Goal: Download file/media

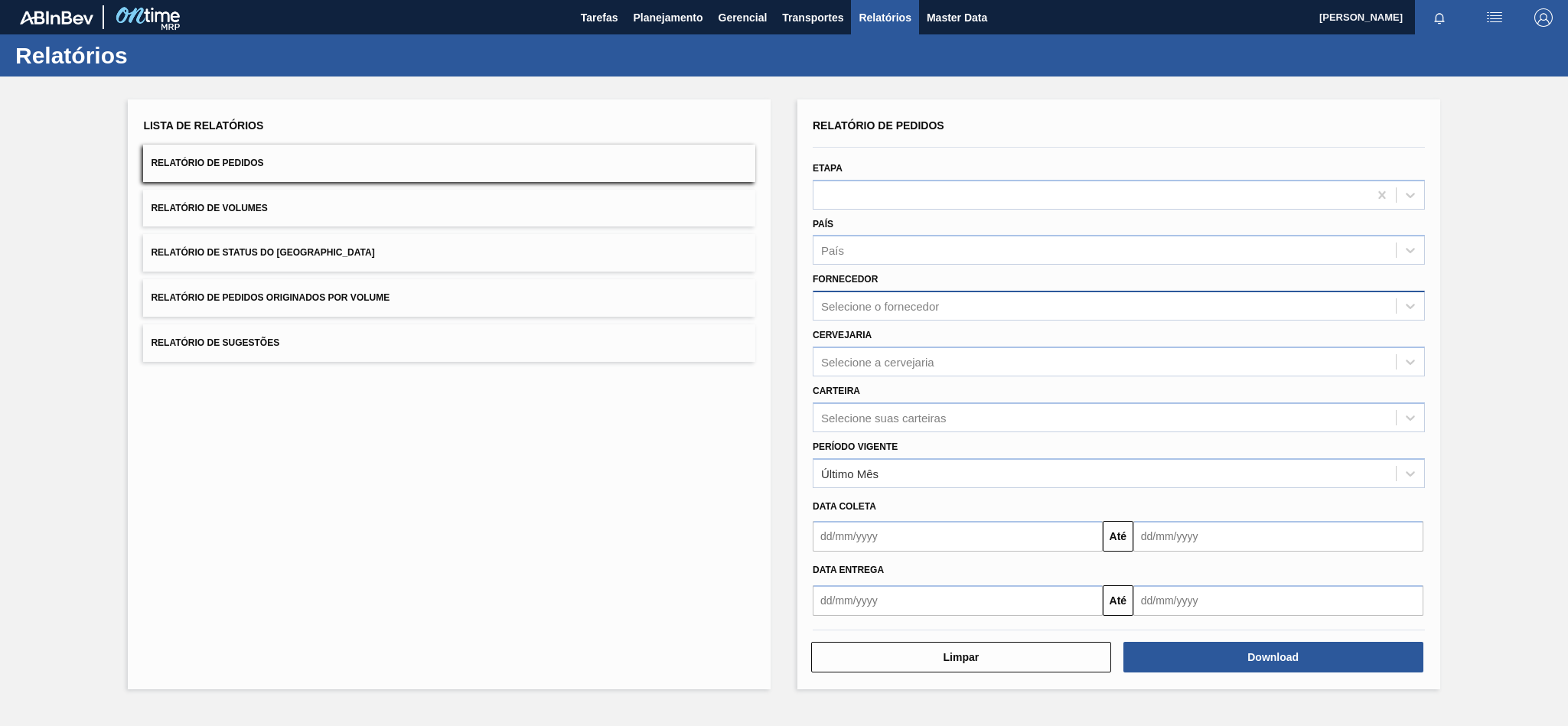
click at [923, 295] on div "Selecione o fornecedor" at bounding box center [1105, 306] width 582 height 22
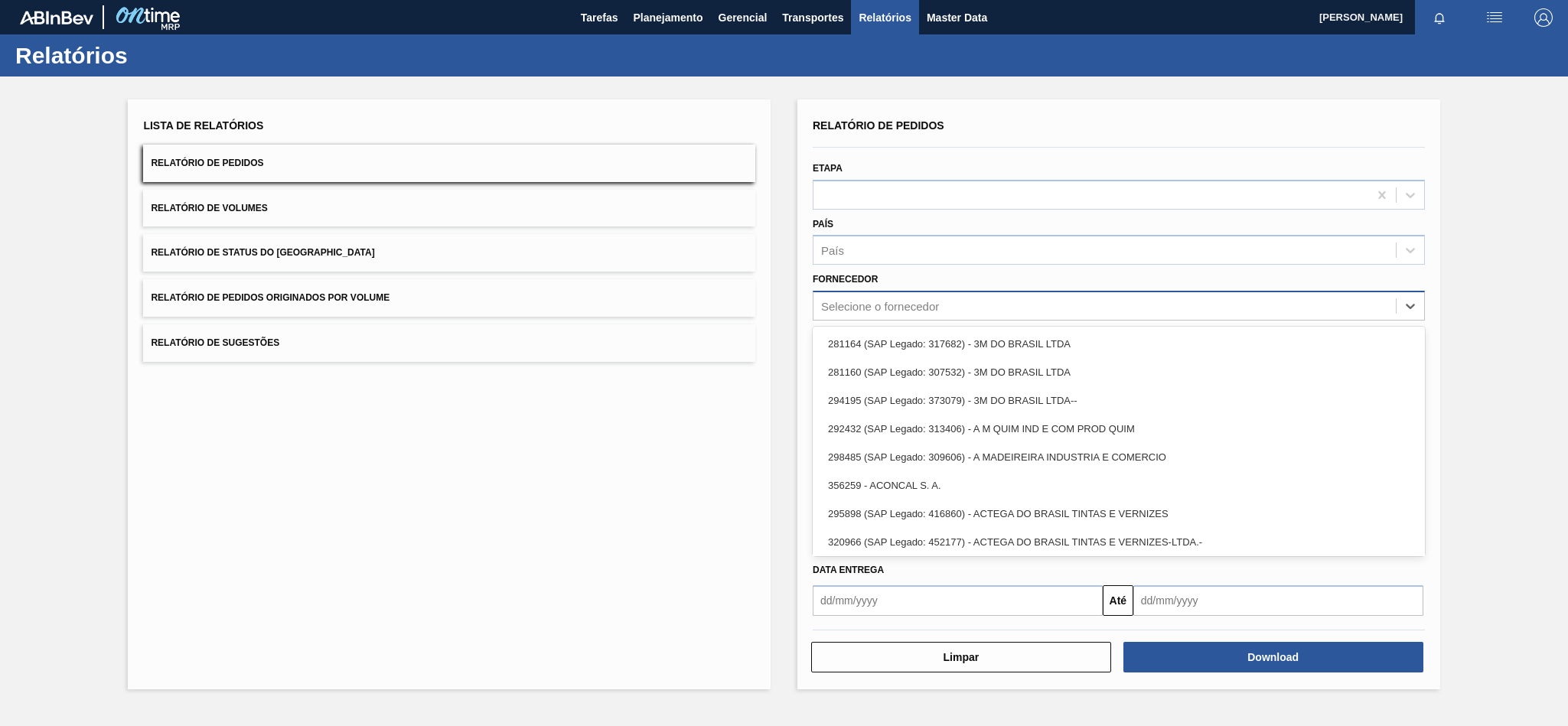
paste input "290167"
type input "290167"
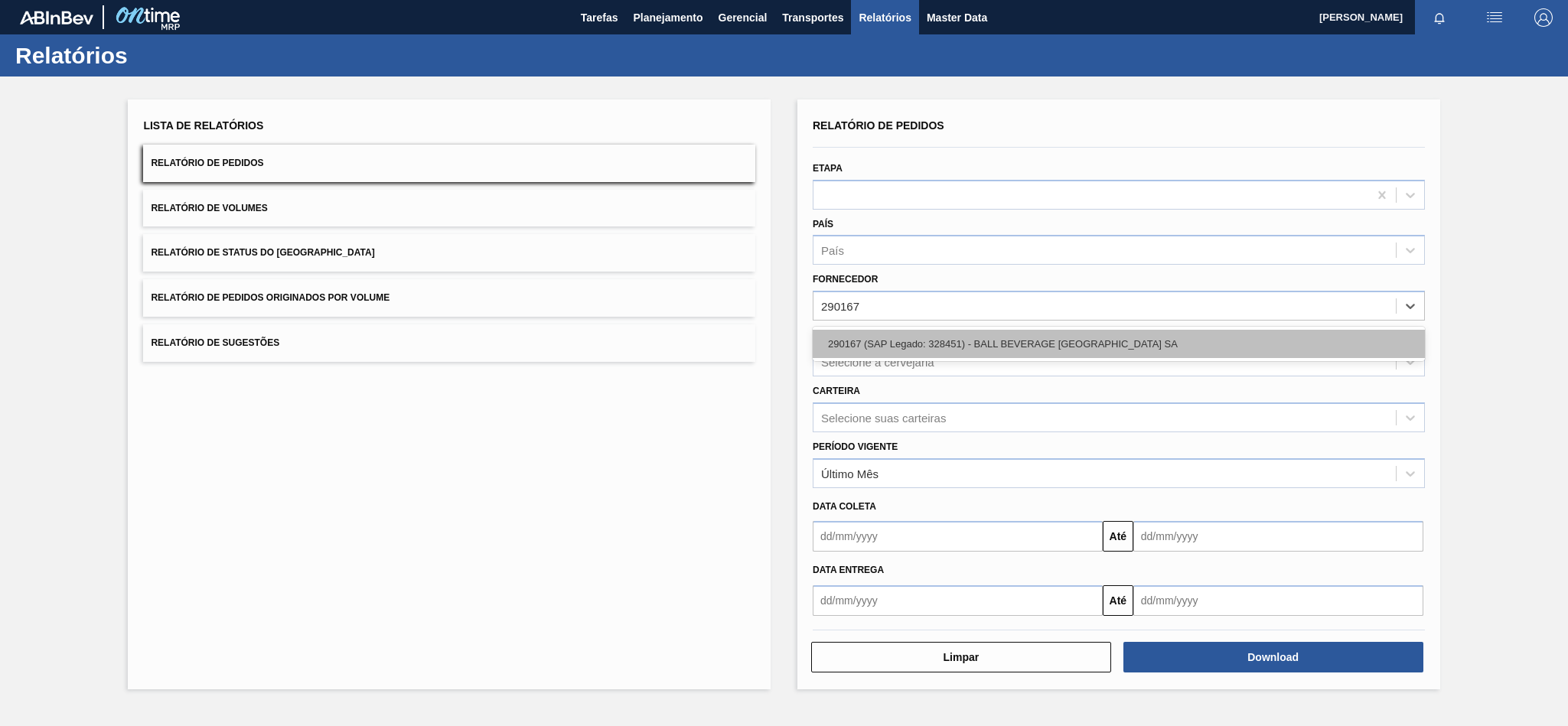
click at [979, 345] on div "290167 (SAP Legado: 328451) - BALL BEVERAGE [GEOGRAPHIC_DATA] SA" at bounding box center [1119, 343] width 612 height 28
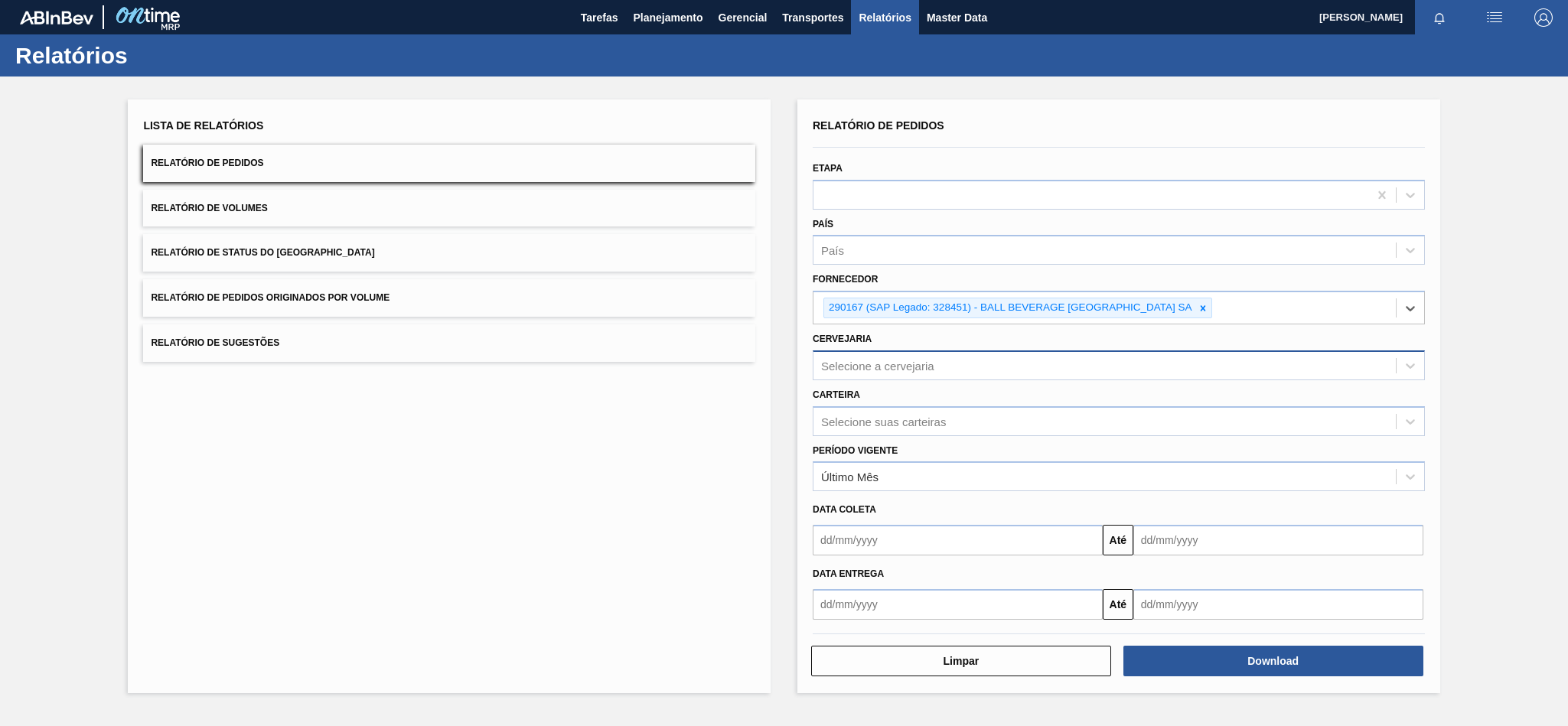
click at [905, 365] on div "Selecione a cervejaria" at bounding box center [878, 365] width 113 height 13
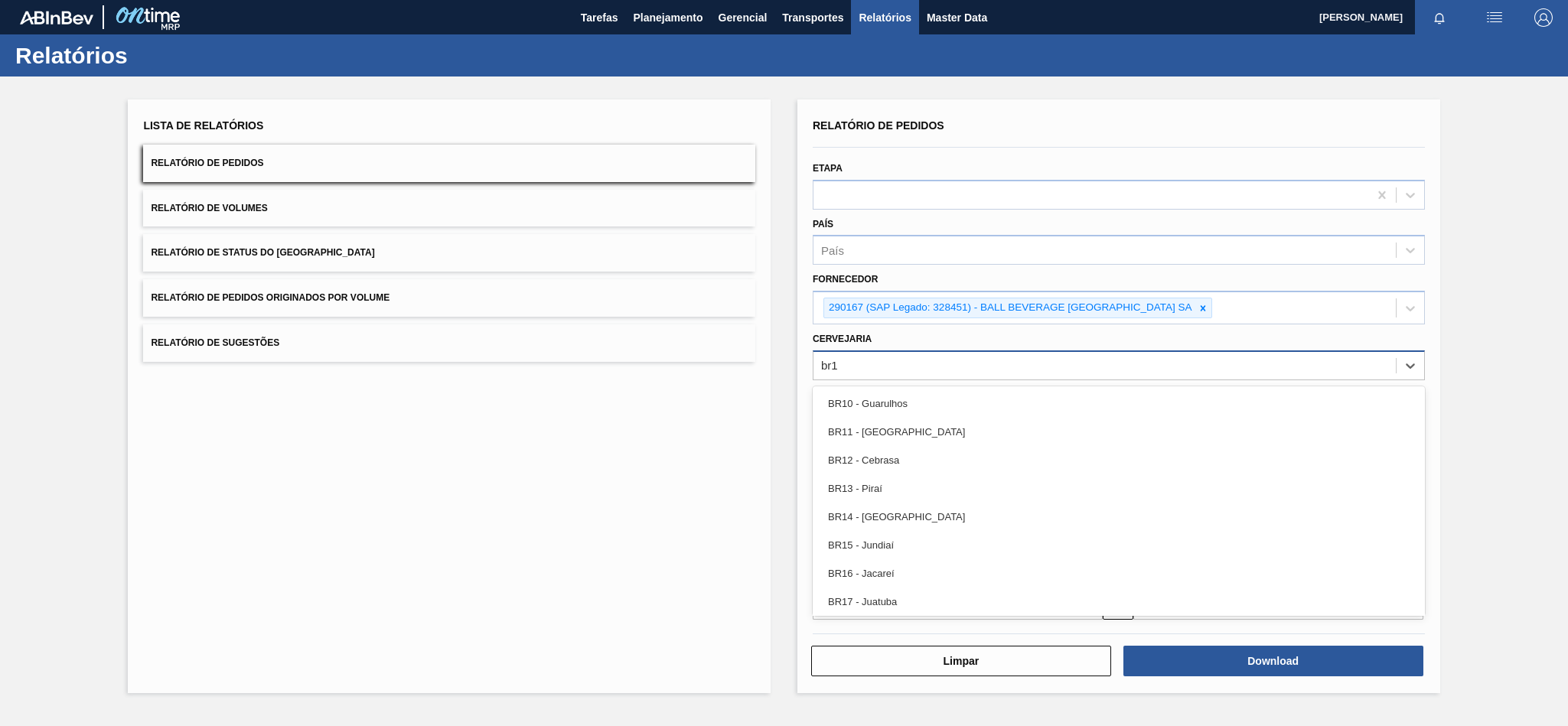
type input "br12"
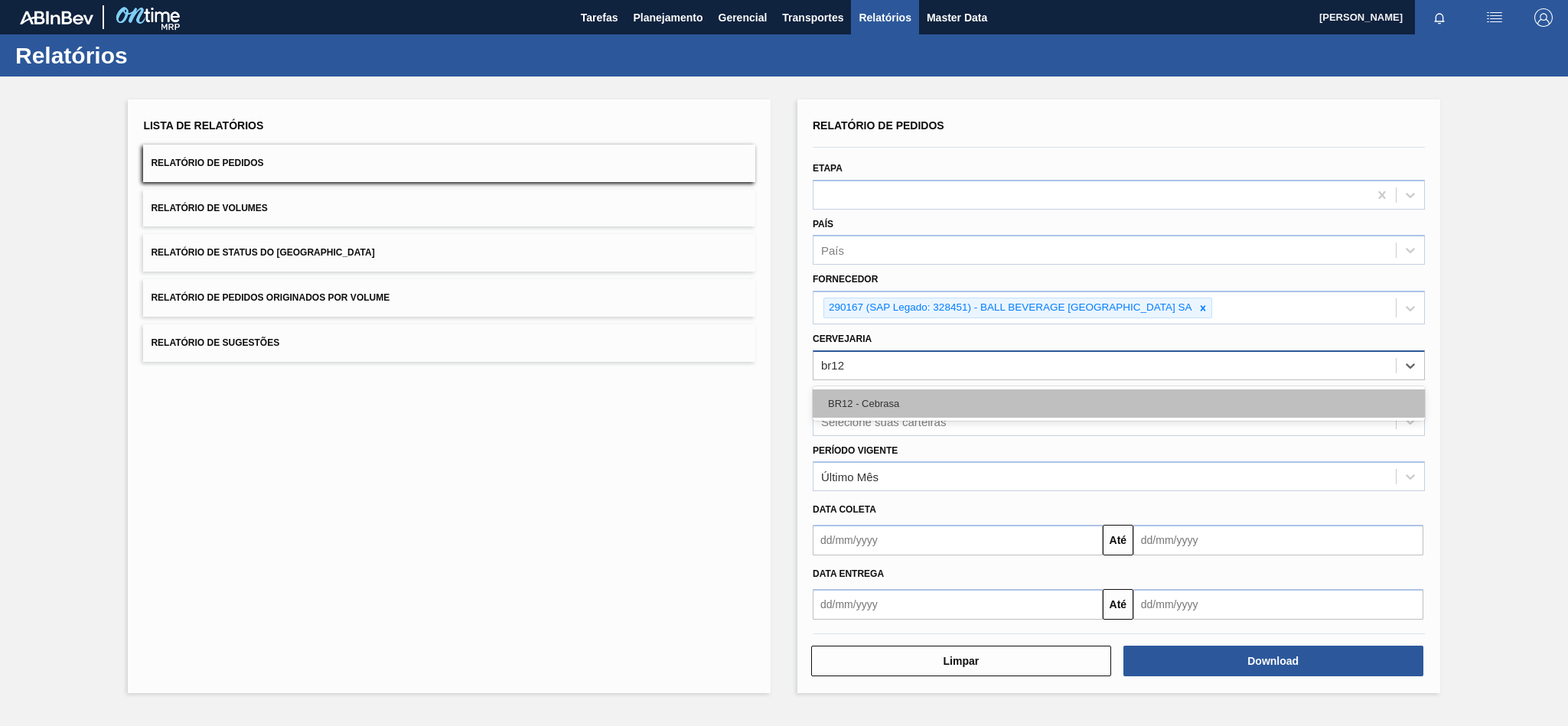
click at [891, 397] on div "BR12 - Cebrasa" at bounding box center [1119, 403] width 612 height 28
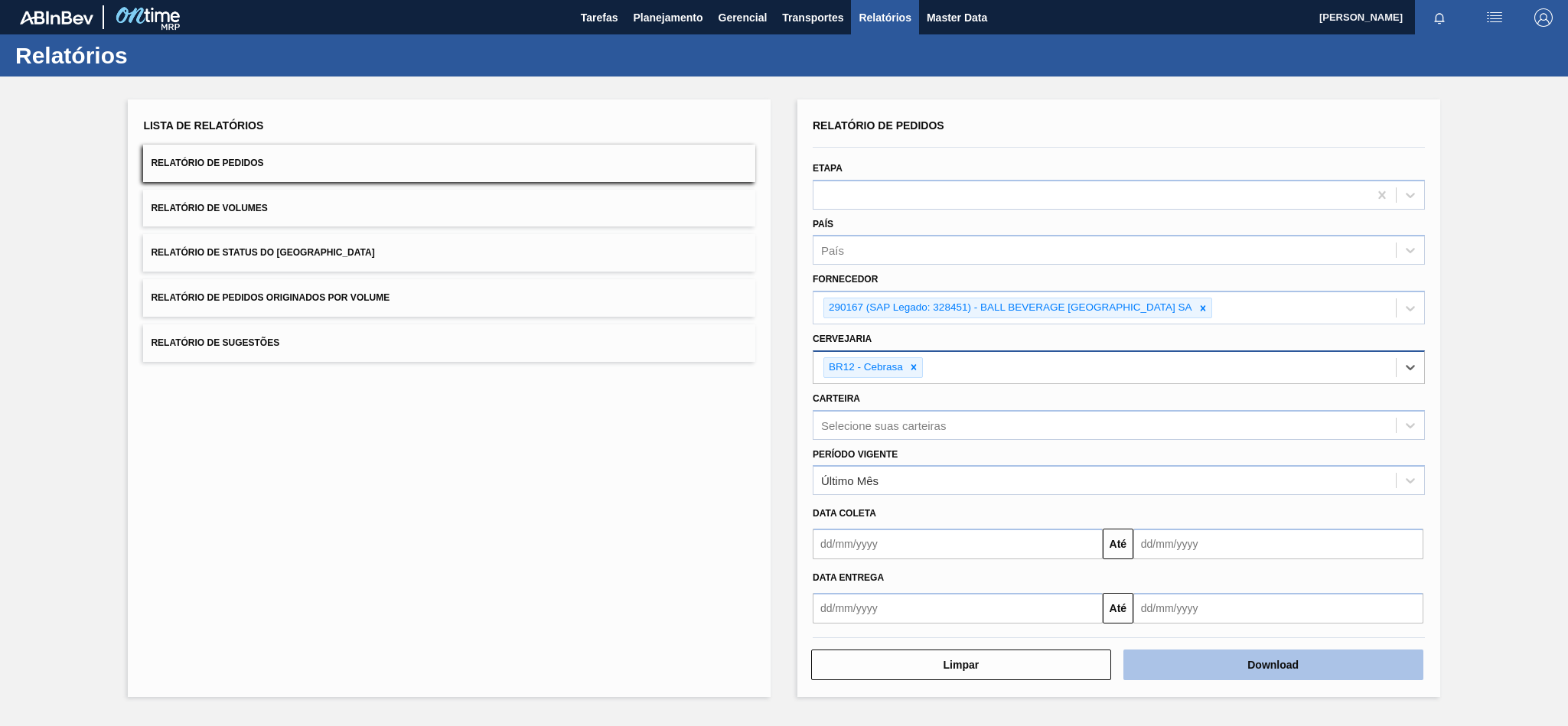
click at [1227, 654] on button "Download" at bounding box center [1273, 665] width 300 height 31
click at [1205, 309] on icon at bounding box center [1202, 308] width 5 height 5
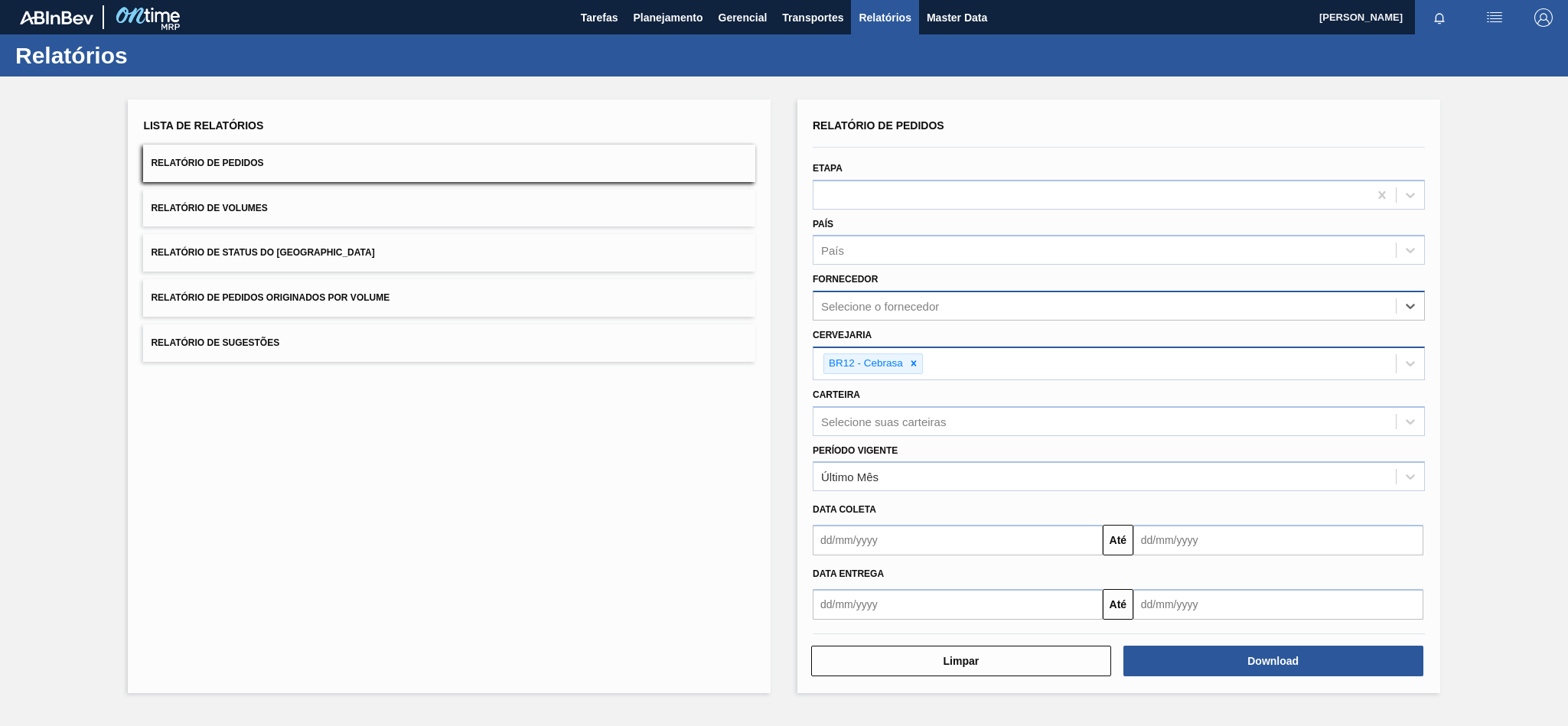
paste input "307331"
type input "307331"
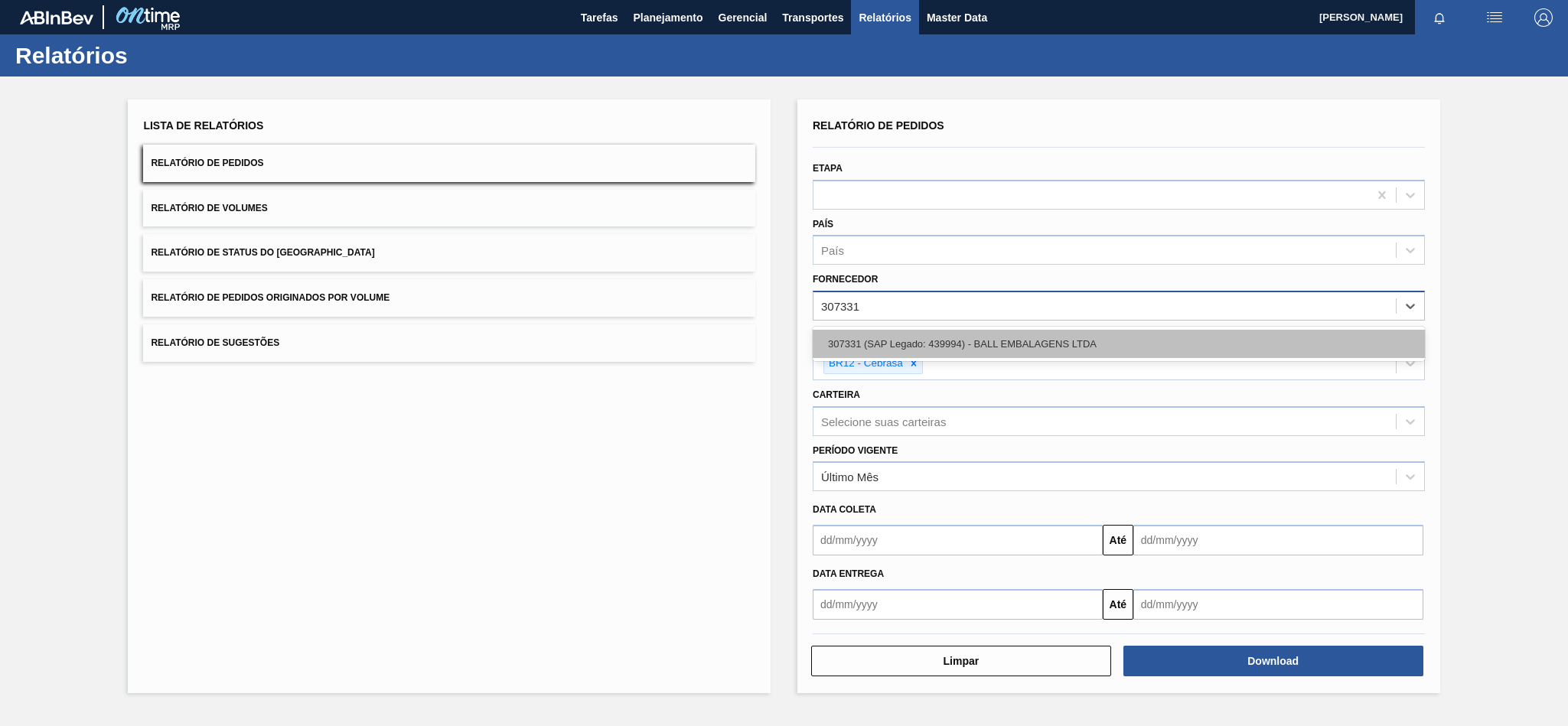
click at [949, 340] on div "307331 (SAP Legado: 439994) - BALL EMBALAGENS LTDA" at bounding box center [1119, 343] width 612 height 28
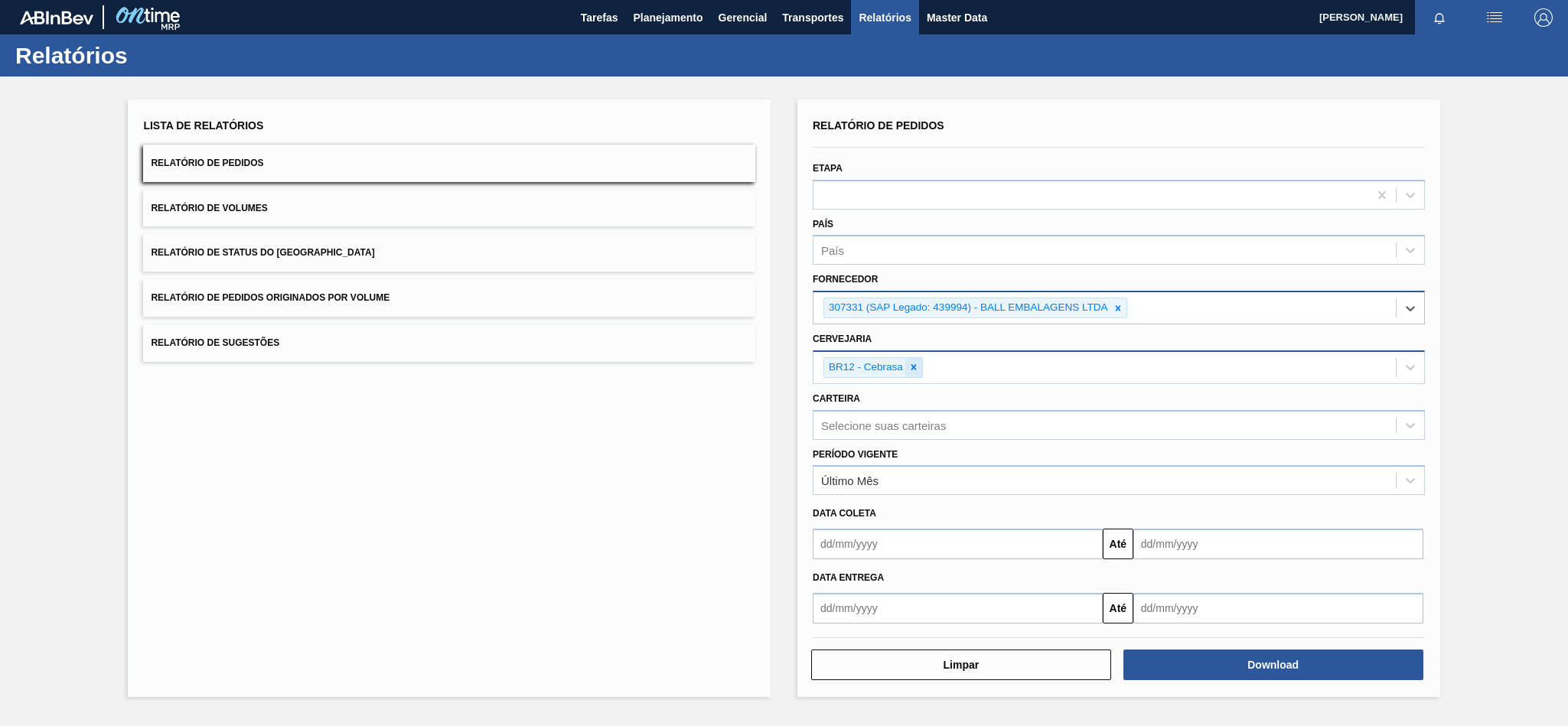
click at [912, 361] on div at bounding box center [914, 367] width 17 height 19
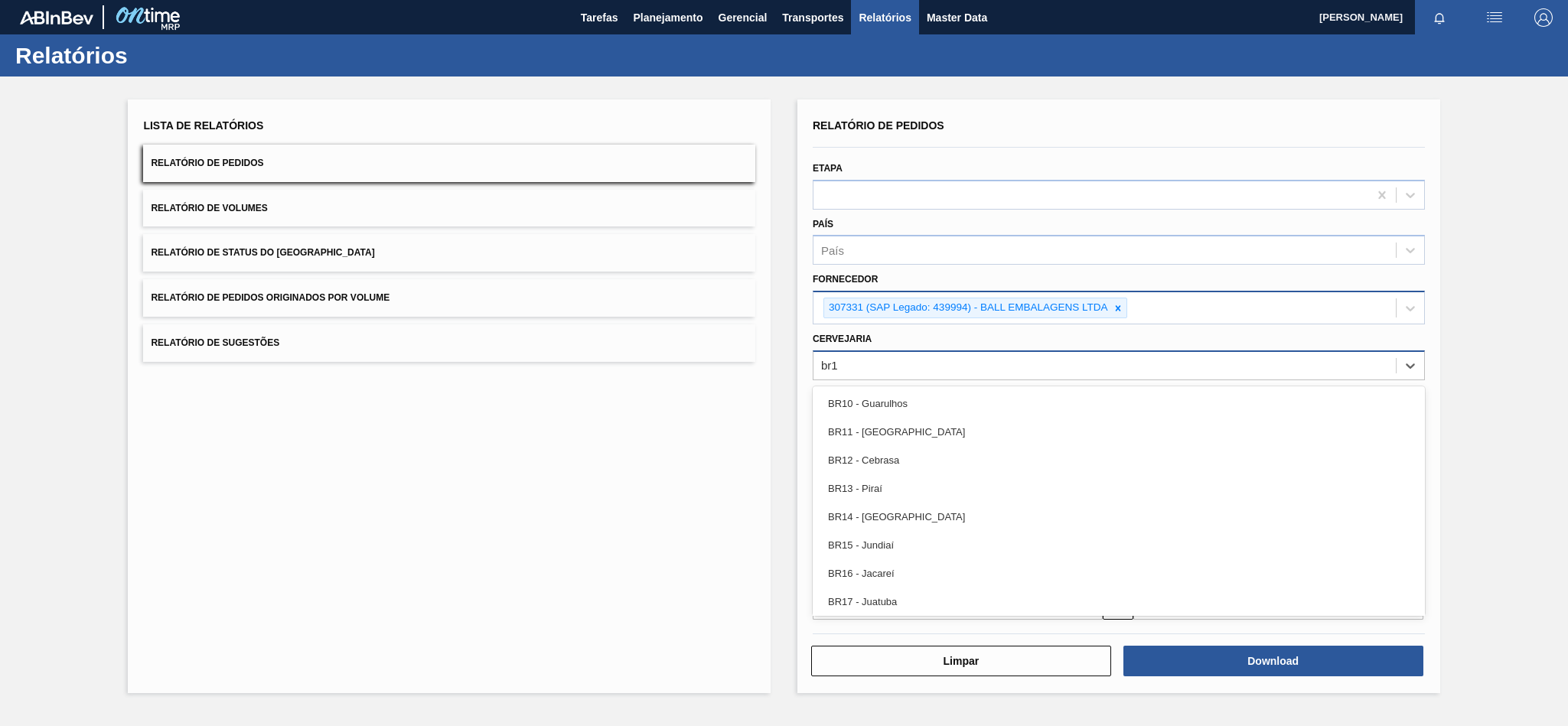
type input "br18"
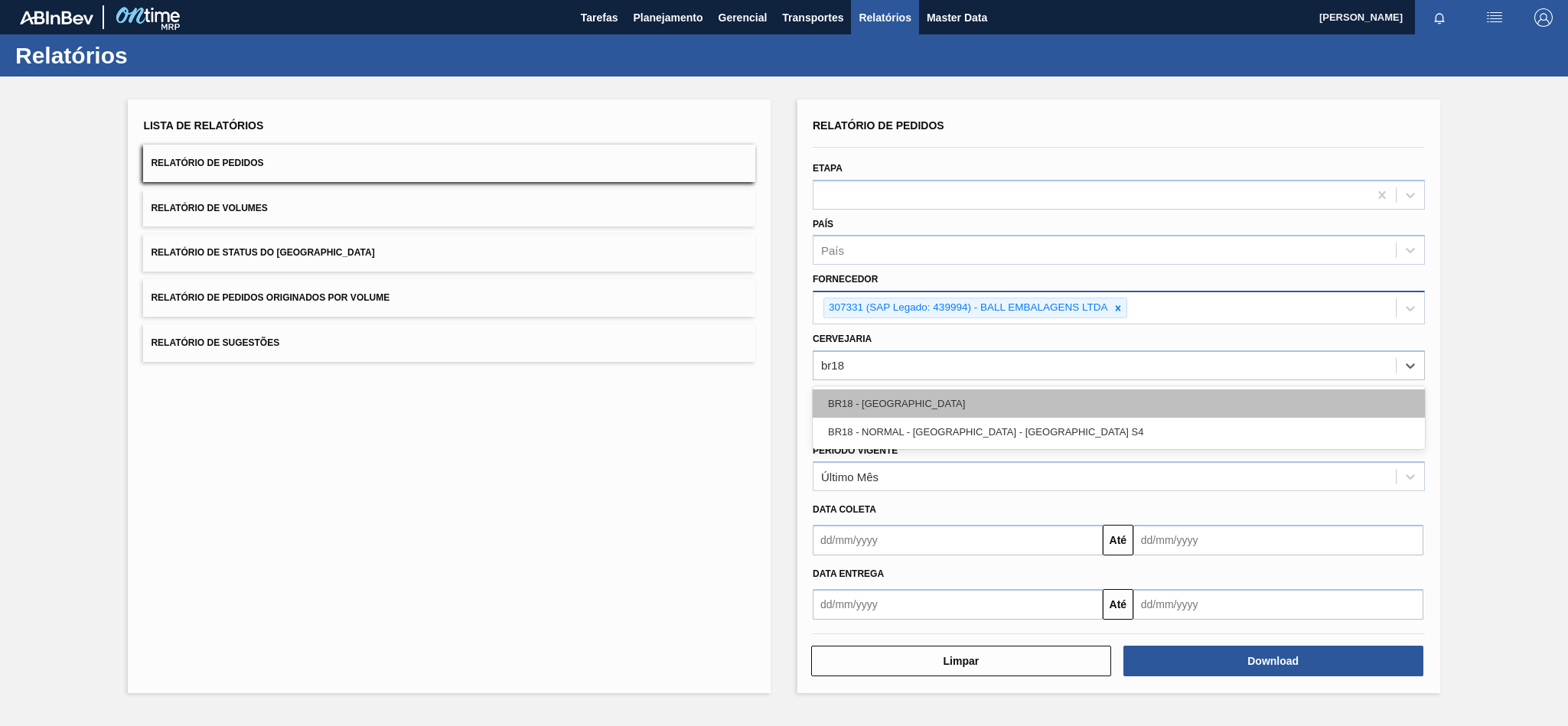
click at [906, 400] on div "BR18 - [GEOGRAPHIC_DATA]" at bounding box center [1119, 403] width 612 height 28
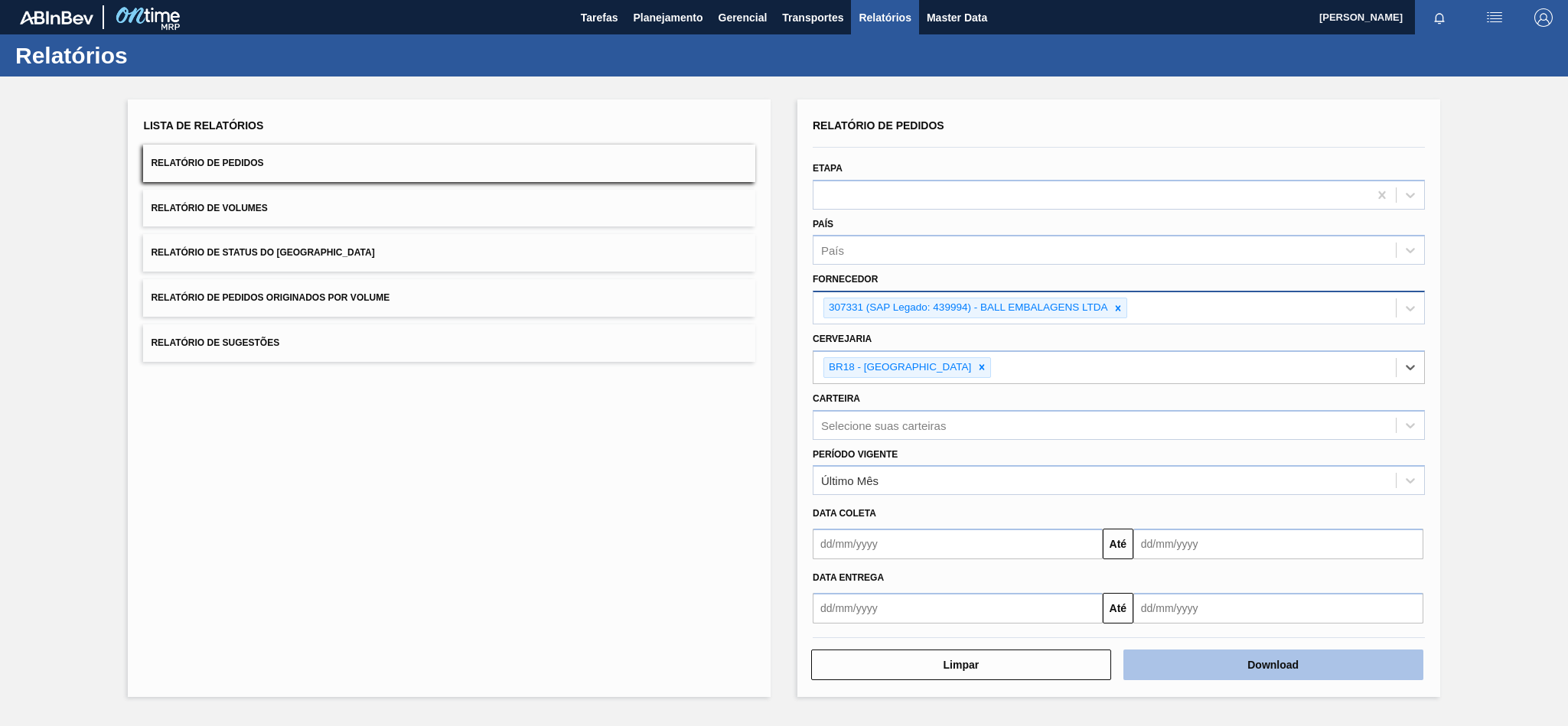
click at [1199, 653] on button "Download" at bounding box center [1273, 665] width 300 height 31
